Goal: Information Seeking & Learning: Learn about a topic

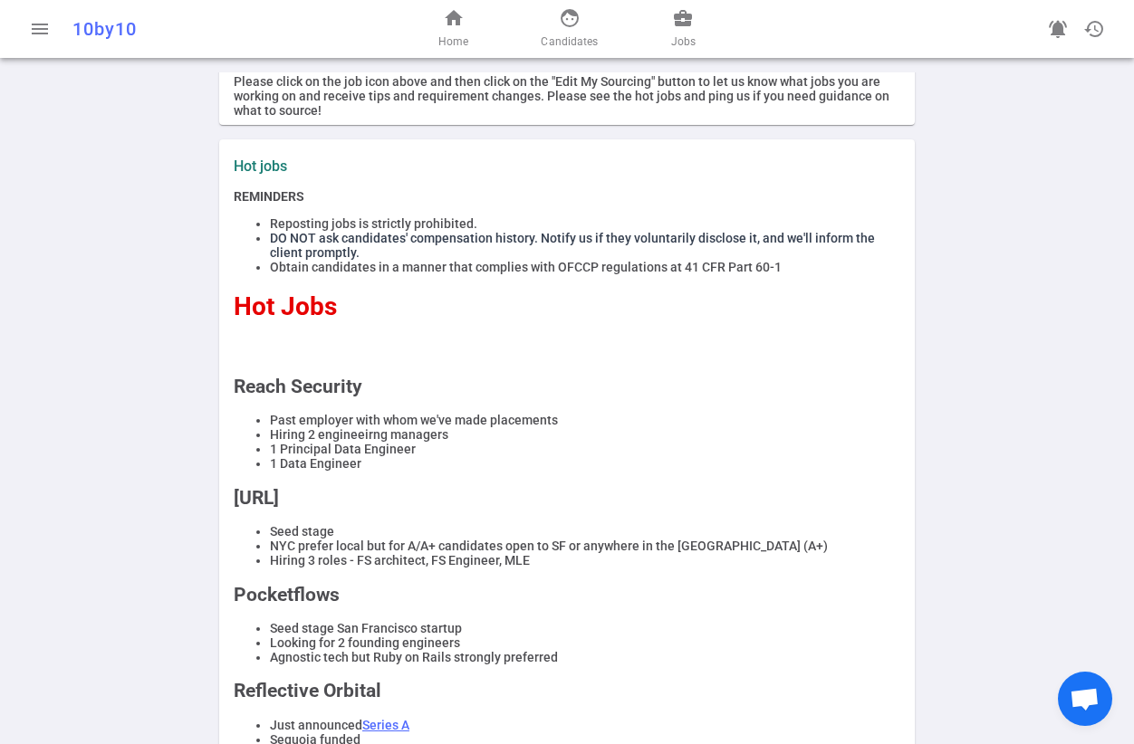
scroll to position [89, 0]
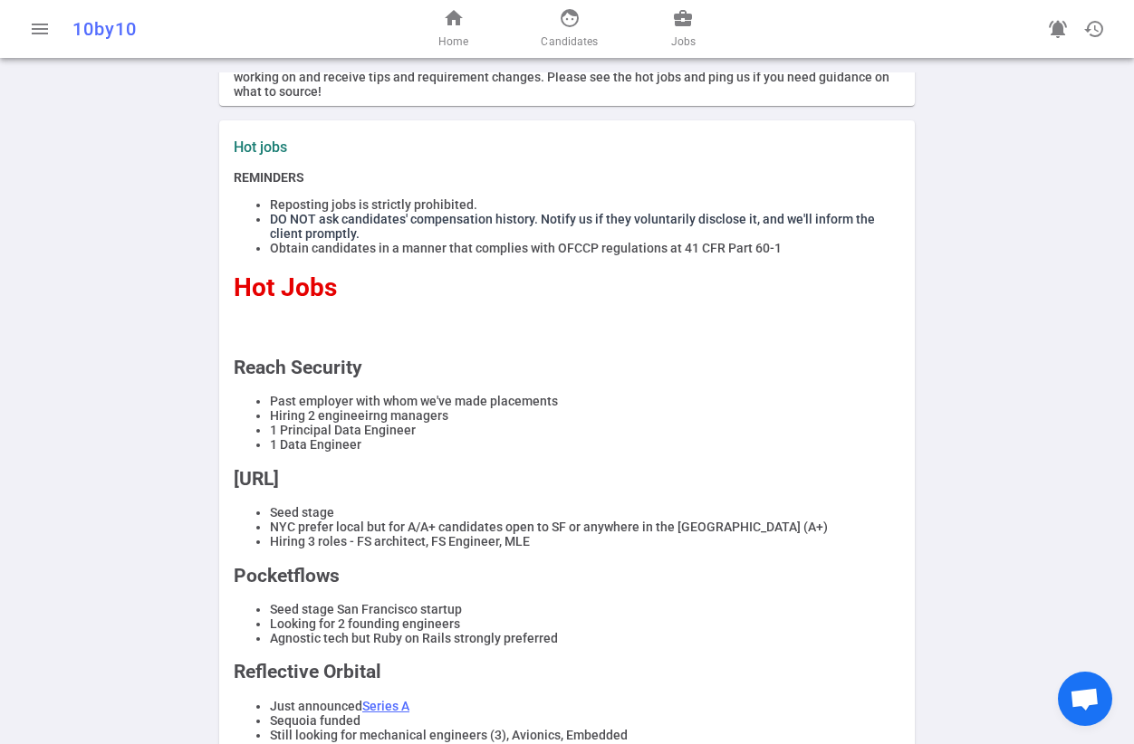
click at [311, 361] on h2 "Reach Security" at bounding box center [567, 368] width 666 height 22
copy h2 "Reach Security"
click at [683, 30] on link "business_center Jobs" at bounding box center [683, 28] width 24 height 43
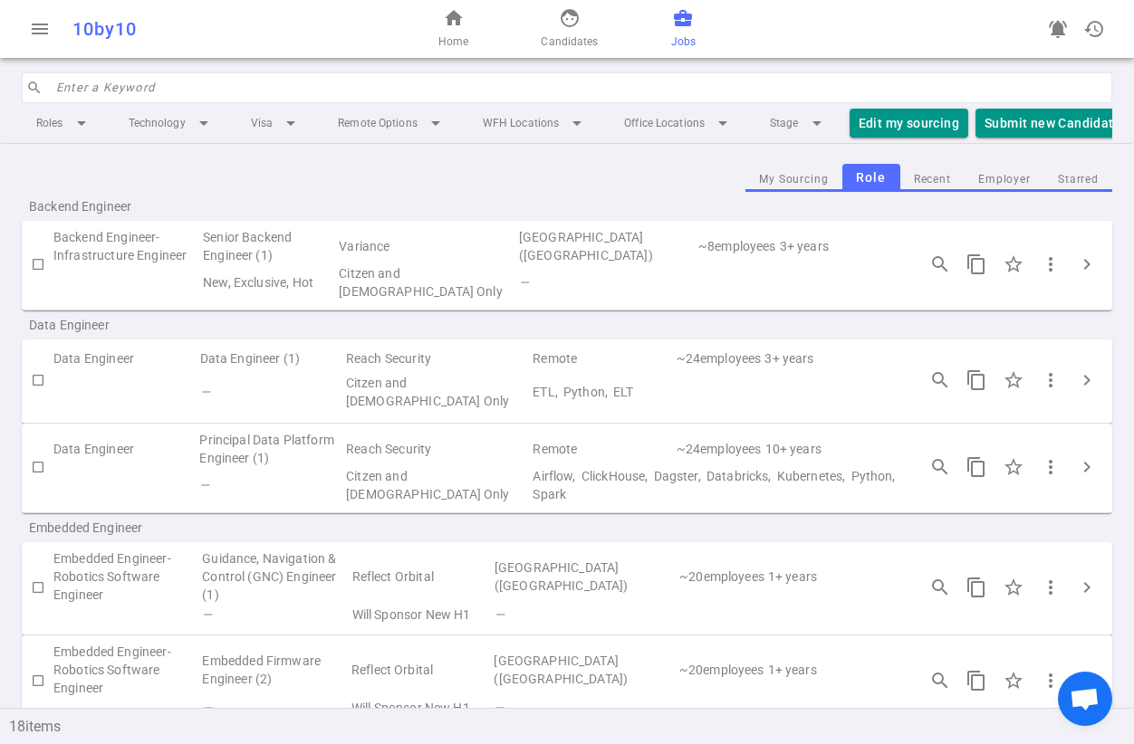
click at [1013, 183] on button "Employer" at bounding box center [1004, 180] width 80 height 24
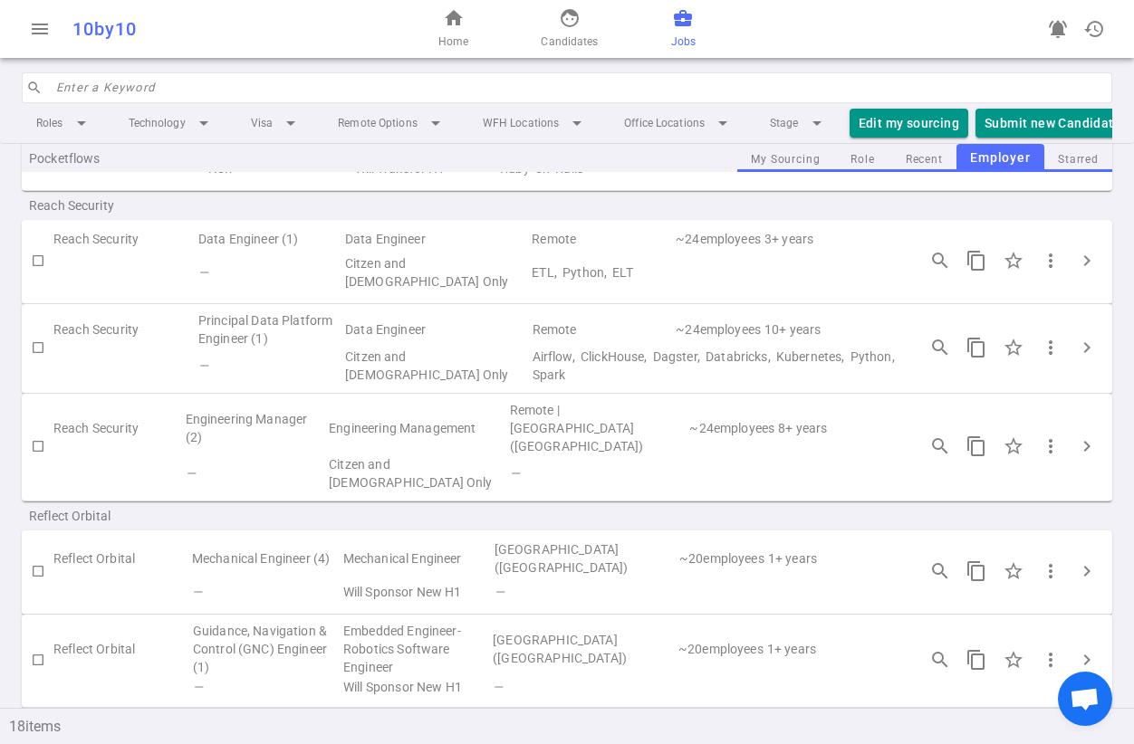
scroll to position [229, 0]
click at [539, 273] on td "ETL, Python, ELT" at bounding box center [715, 276] width 370 height 42
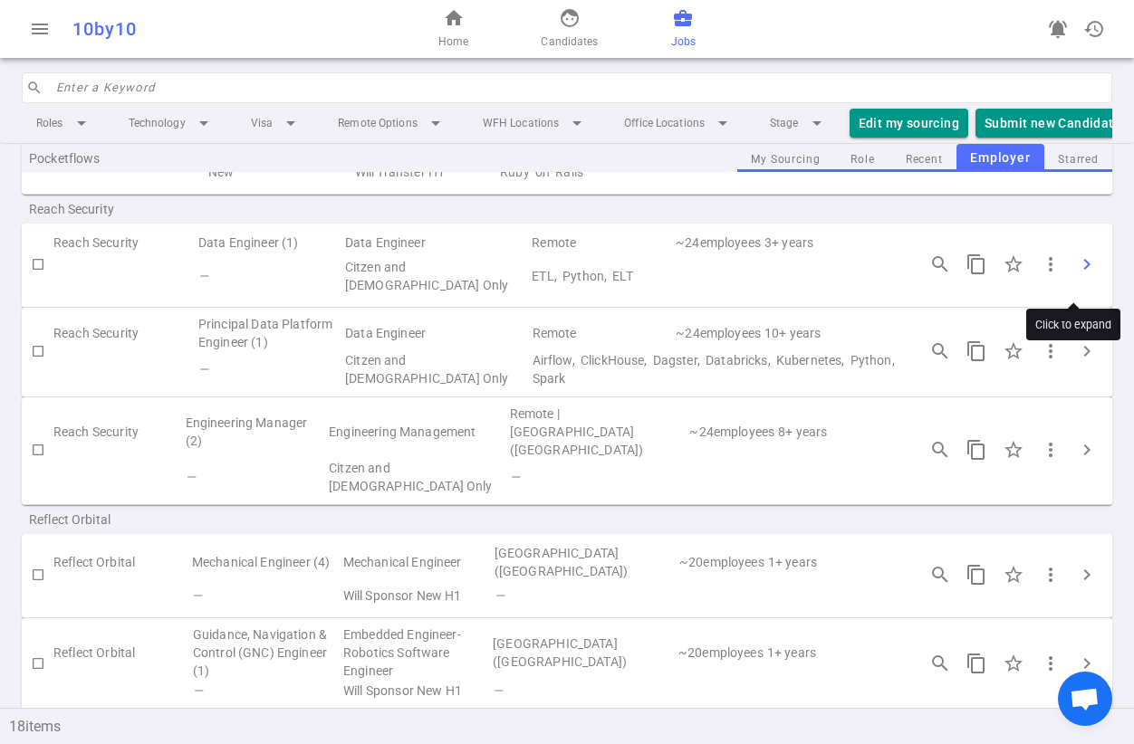
click at [1076, 274] on span "chevron_right" at bounding box center [1087, 265] width 22 height 22
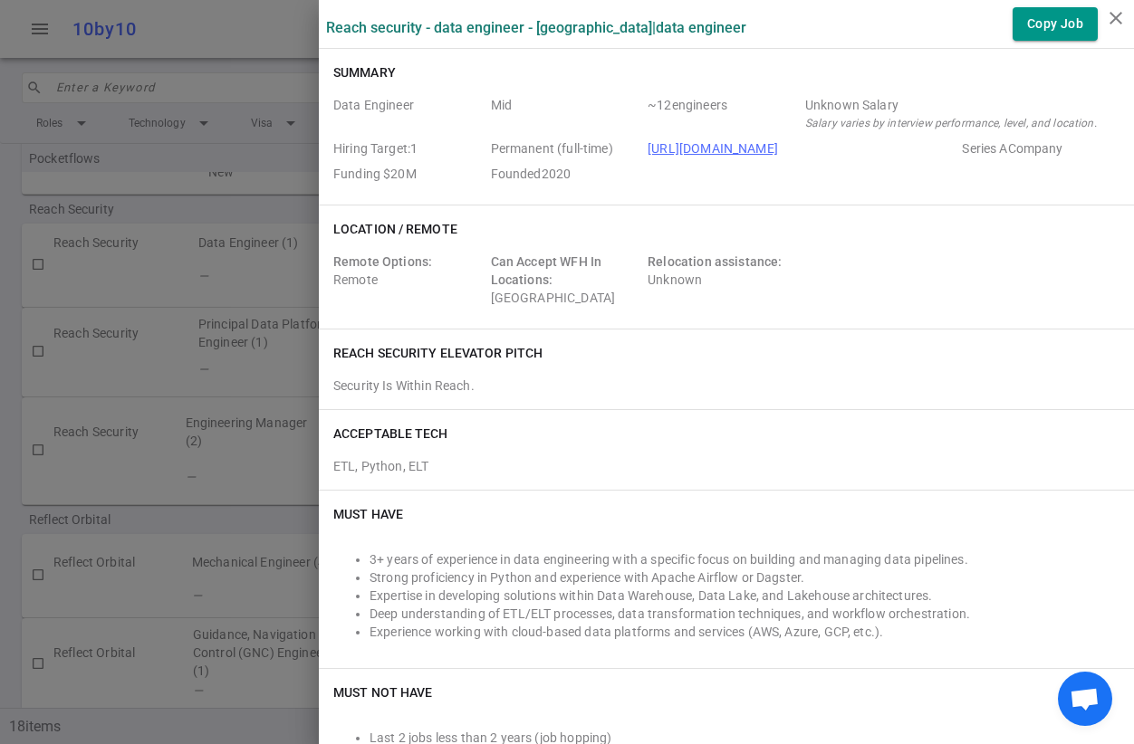
click at [206, 310] on div at bounding box center [567, 372] width 1134 height 744
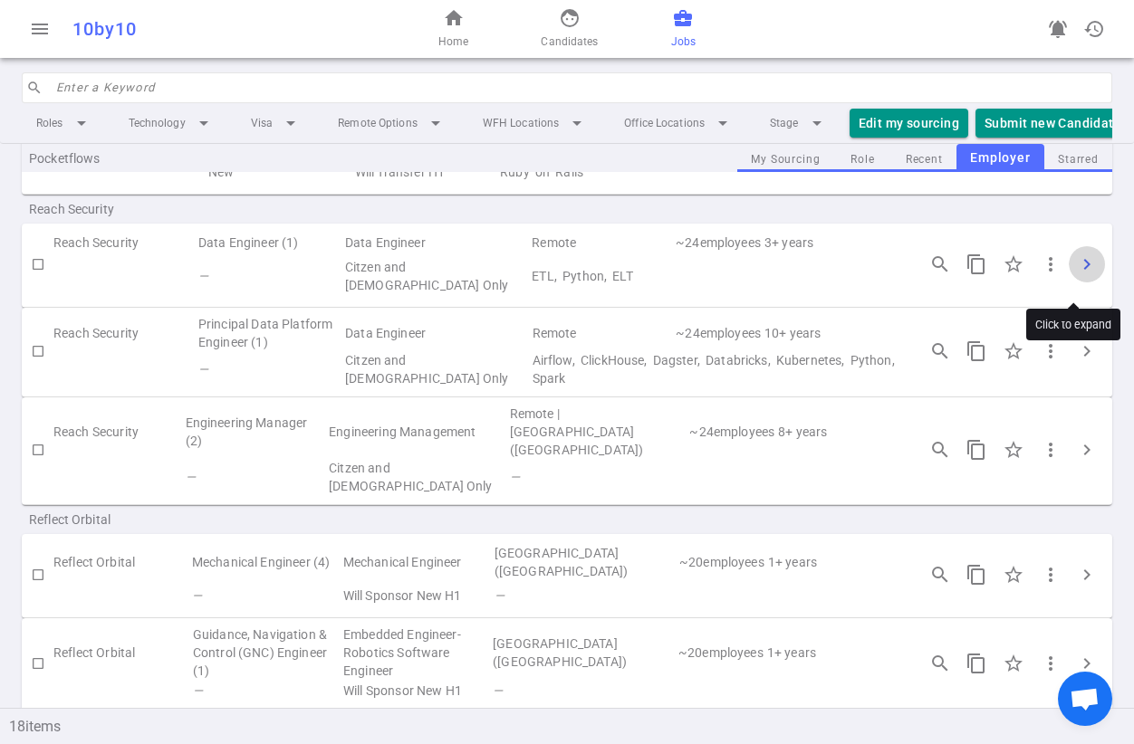
click at [1076, 271] on span "chevron_right" at bounding box center [1087, 265] width 22 height 22
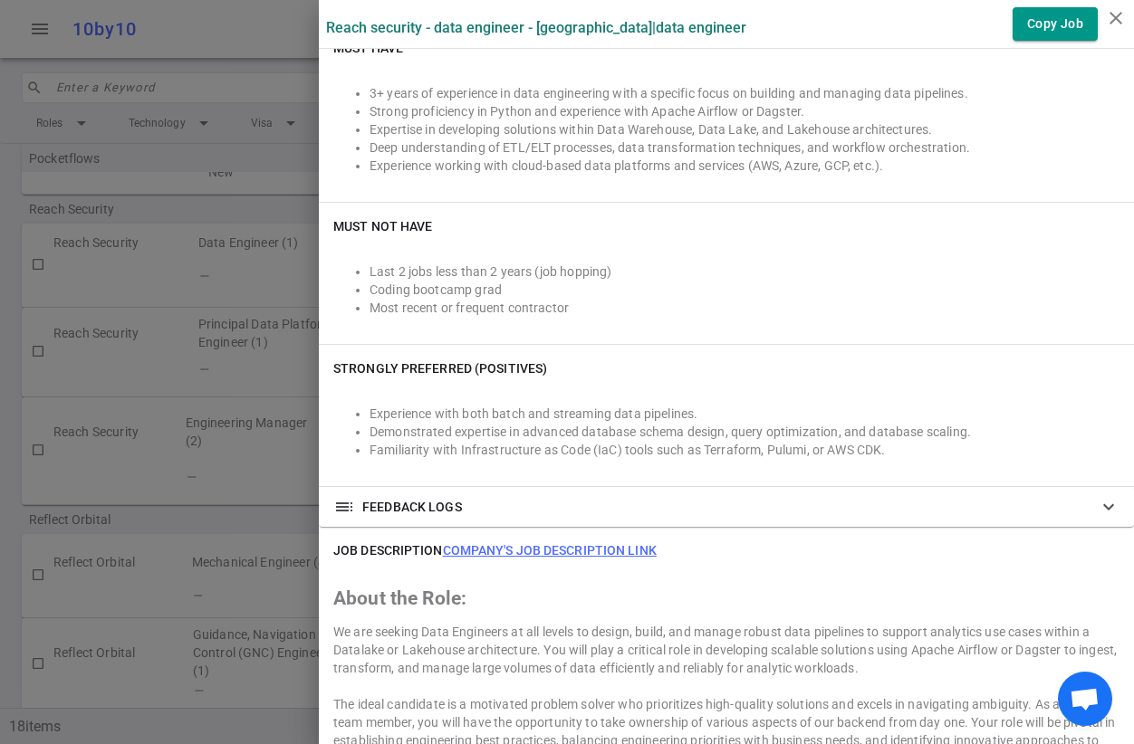
scroll to position [689, 0]
